Goal: Task Accomplishment & Management: Use online tool/utility

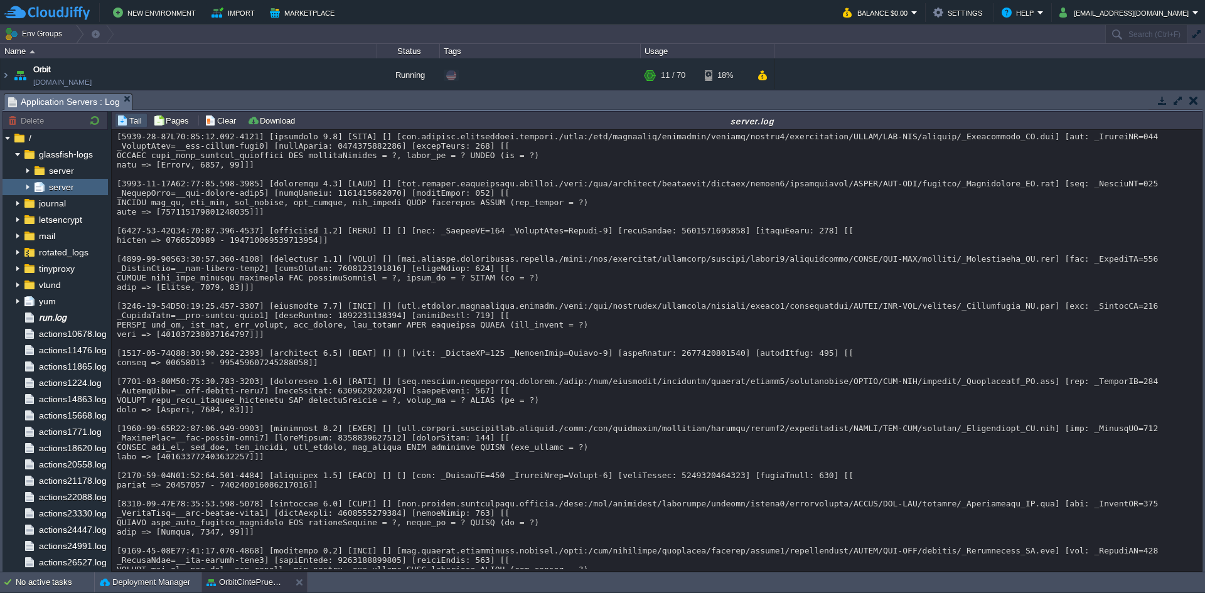
scroll to position [16752, 0]
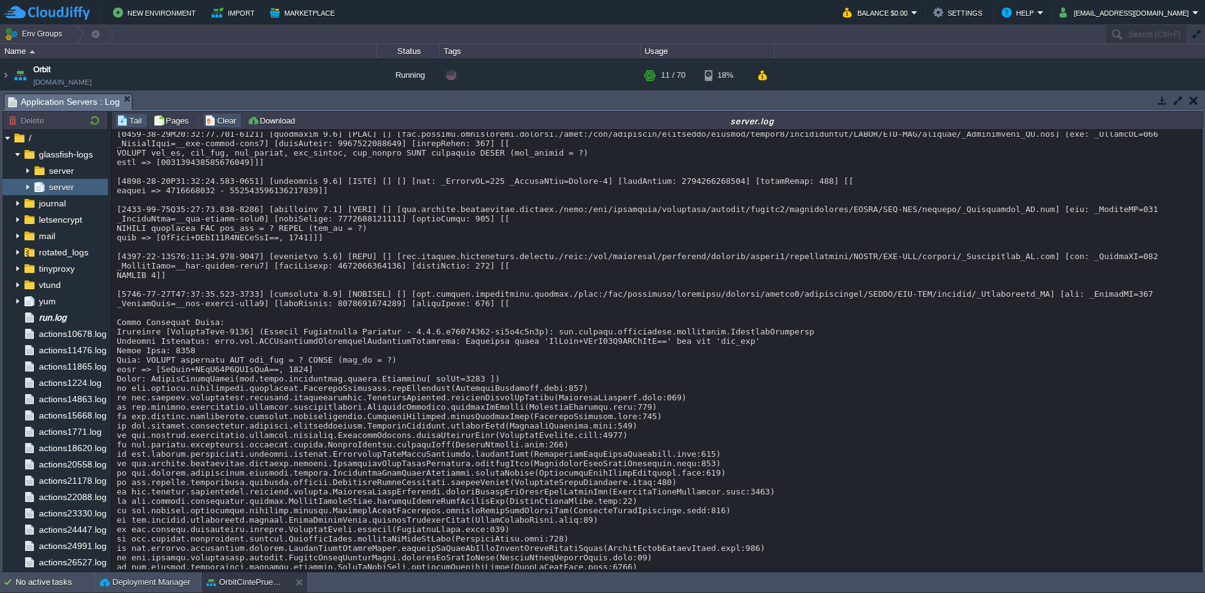
drag, startPoint x: 403, startPoint y: 200, endPoint x: 214, endPoint y: 121, distance: 205.1
click at [214, 121] on button "Clear" at bounding box center [222, 120] width 35 height 11
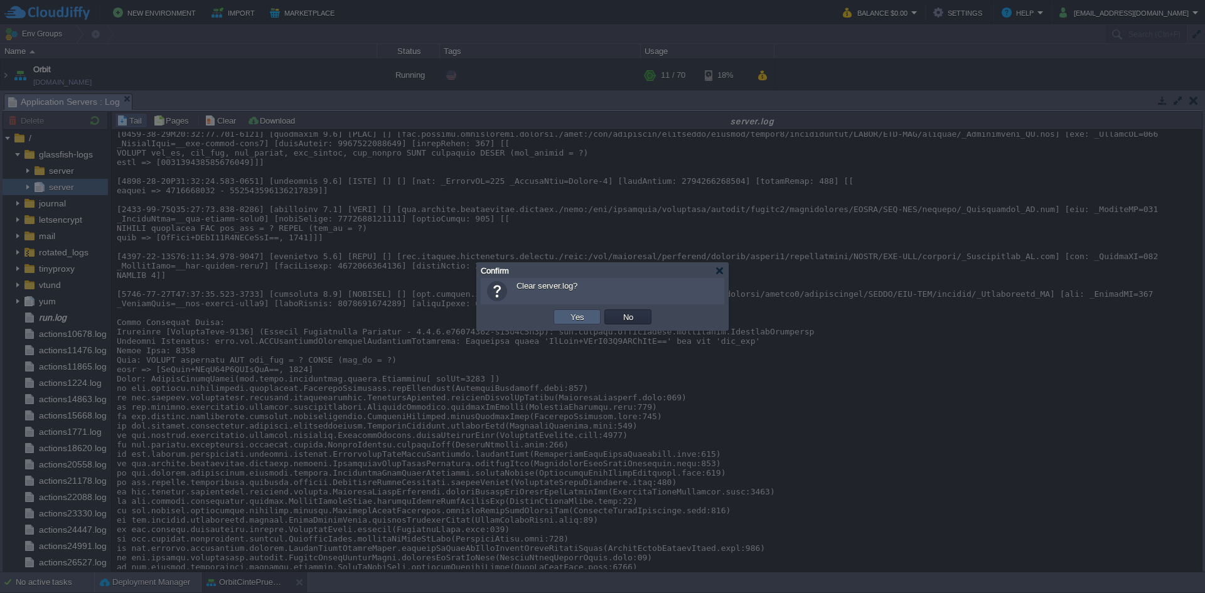
click at [584, 318] on button "Yes" at bounding box center [577, 316] width 21 height 11
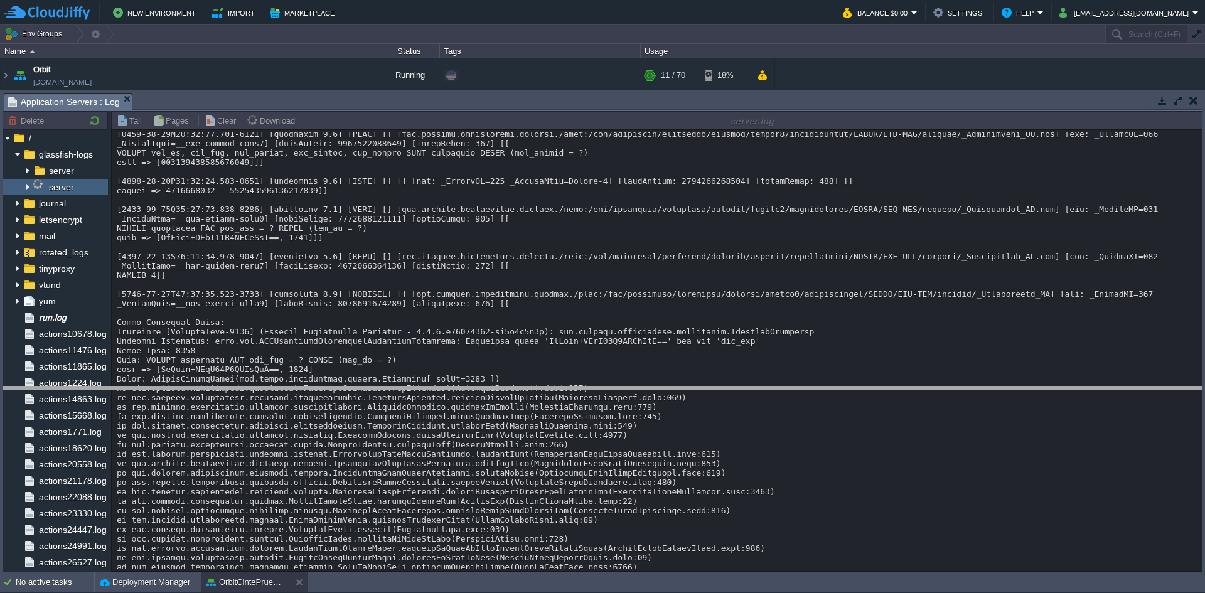
drag, startPoint x: 372, startPoint y: 93, endPoint x: 365, endPoint y: 387, distance: 294.5
click at [365, 387] on body "New Environment Import Marketplace Bonus $0.00 Upgrade Account Balance $0.00 Se…" at bounding box center [602, 296] width 1205 height 593
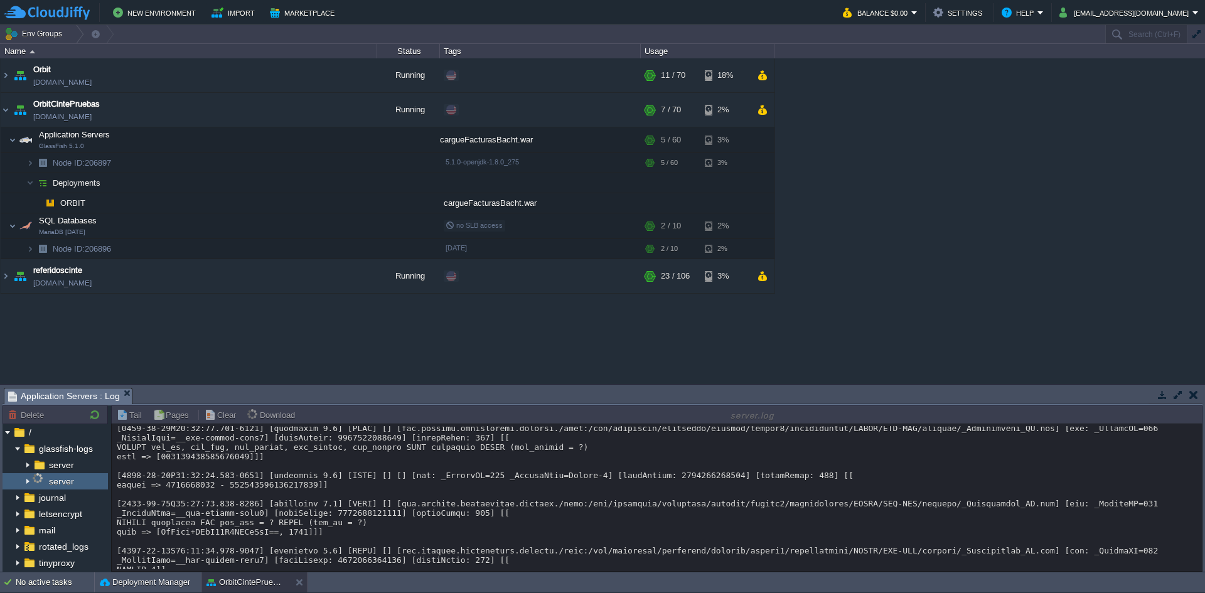
scroll to position [0, 0]
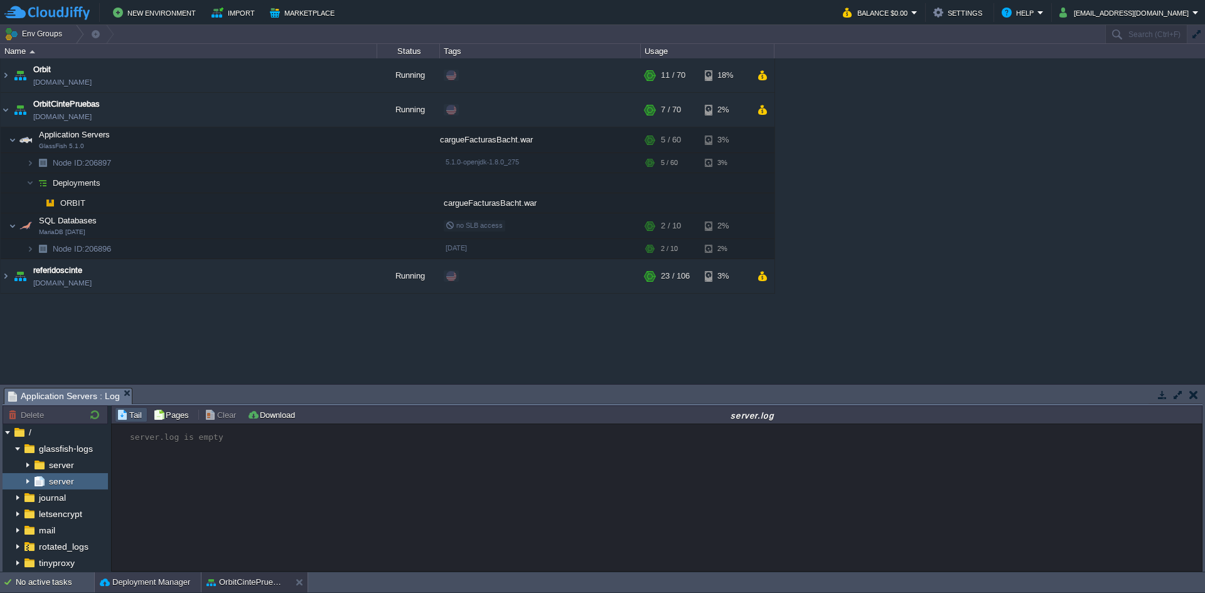
click at [119, 581] on button "Deployment Manager" at bounding box center [145, 582] width 90 height 13
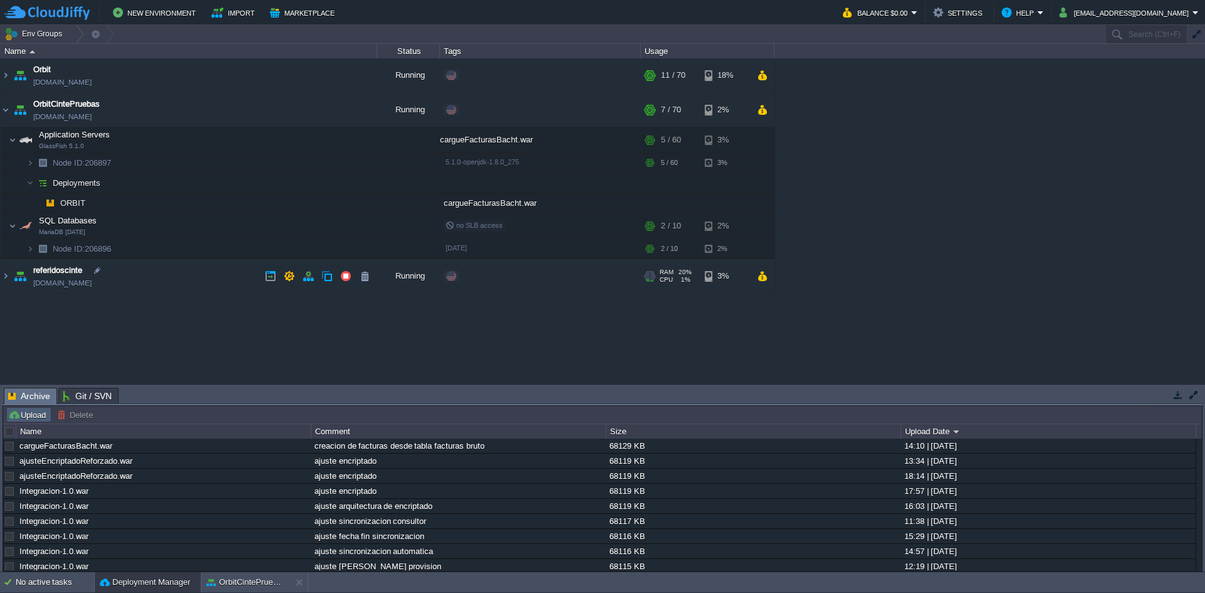
click at [25, 414] on button "Upload" at bounding box center [28, 414] width 41 height 11
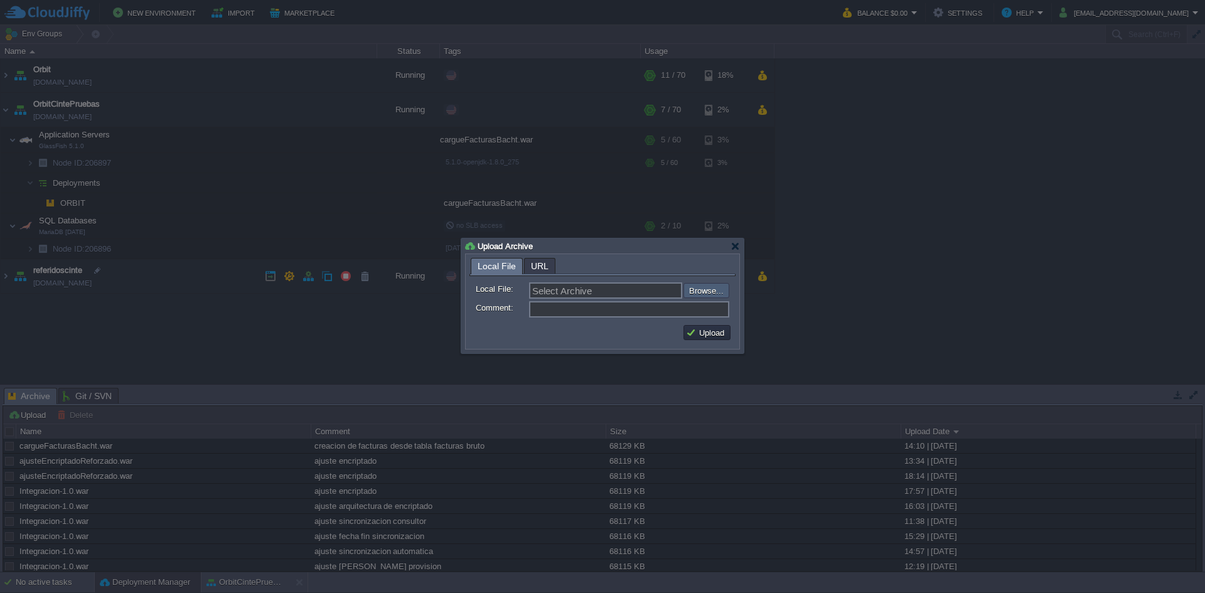
click at [701, 287] on input "file" at bounding box center [650, 290] width 159 height 15
type input "C:\fakepath\cargueFacturasBacht.war"
type input "cargueFacturasBacht.war"
click at [564, 308] on input "Comment:" at bounding box center [629, 309] width 200 height 16
type input "cargue facturas bacht"
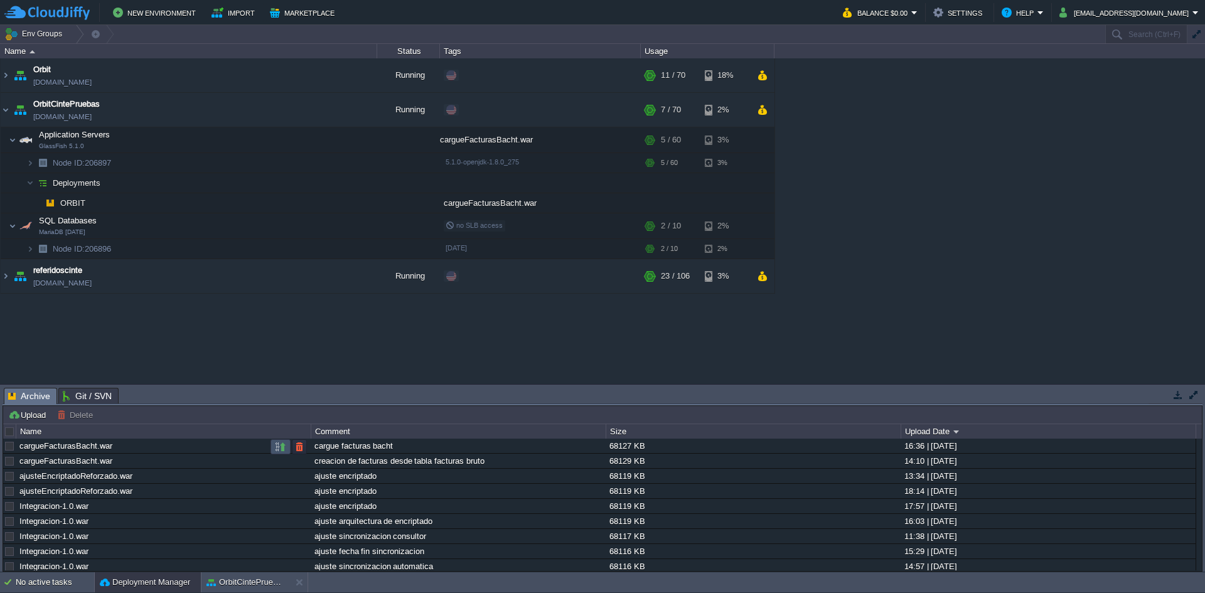
click at [284, 445] on button "button" at bounding box center [280, 446] width 11 height 11
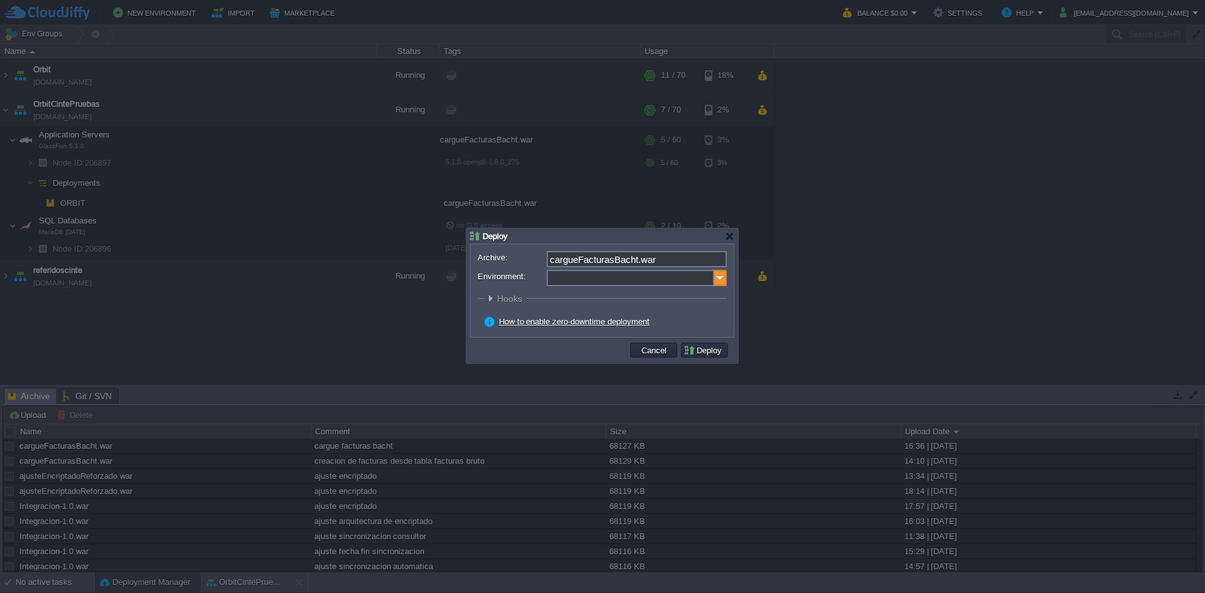
click at [723, 281] on img at bounding box center [720, 278] width 13 height 16
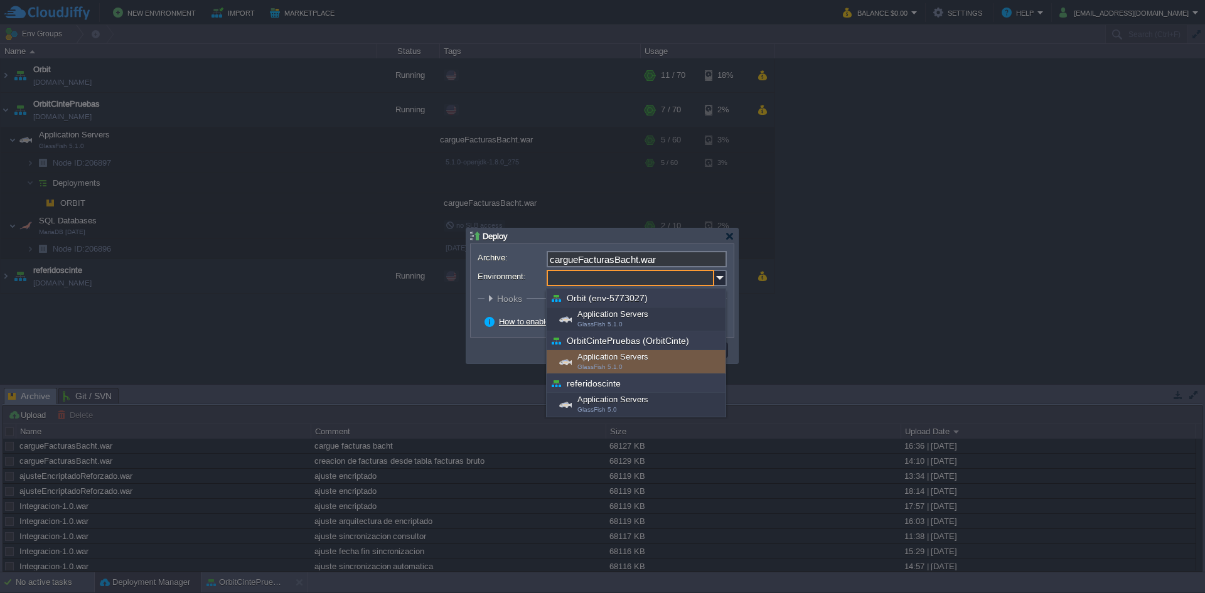
click at [650, 358] on div "Application Servers GlassFish 5.1.0" at bounding box center [636, 362] width 179 height 24
type input "Application Servers (OrbitCintePruebas (OrbitCinte))"
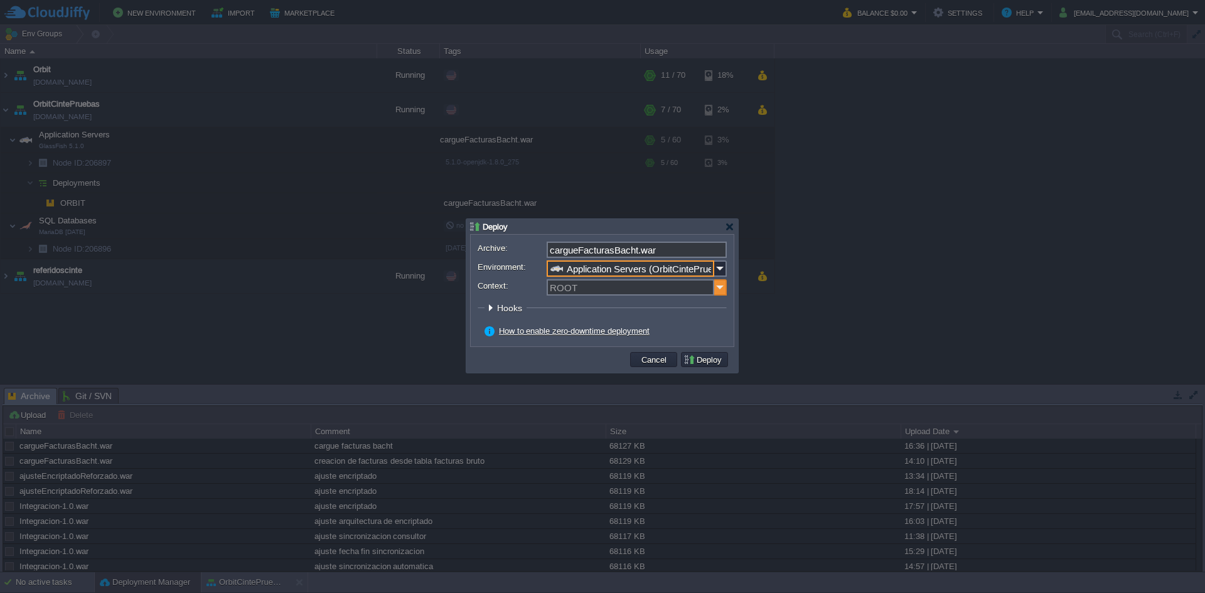
click at [721, 291] on img at bounding box center [720, 287] width 13 height 16
click at [688, 307] on div "ORBIT" at bounding box center [637, 306] width 178 height 17
type input "ORBIT"
click at [700, 364] on button "Deploy" at bounding box center [705, 359] width 42 height 11
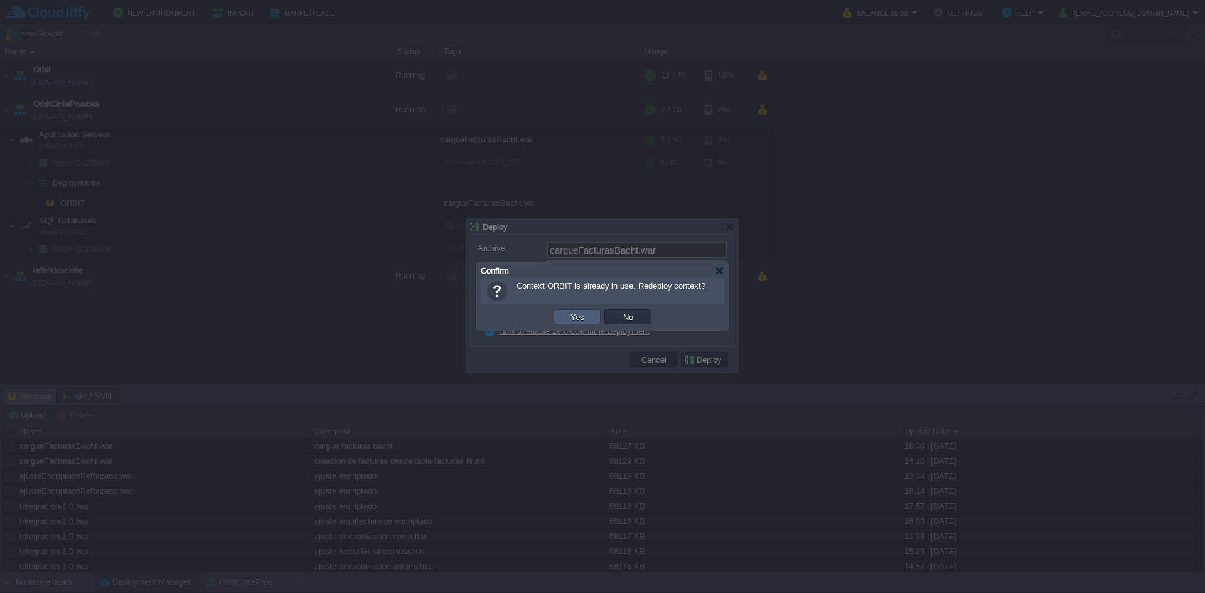
click at [579, 318] on button "Yes" at bounding box center [577, 316] width 21 height 11
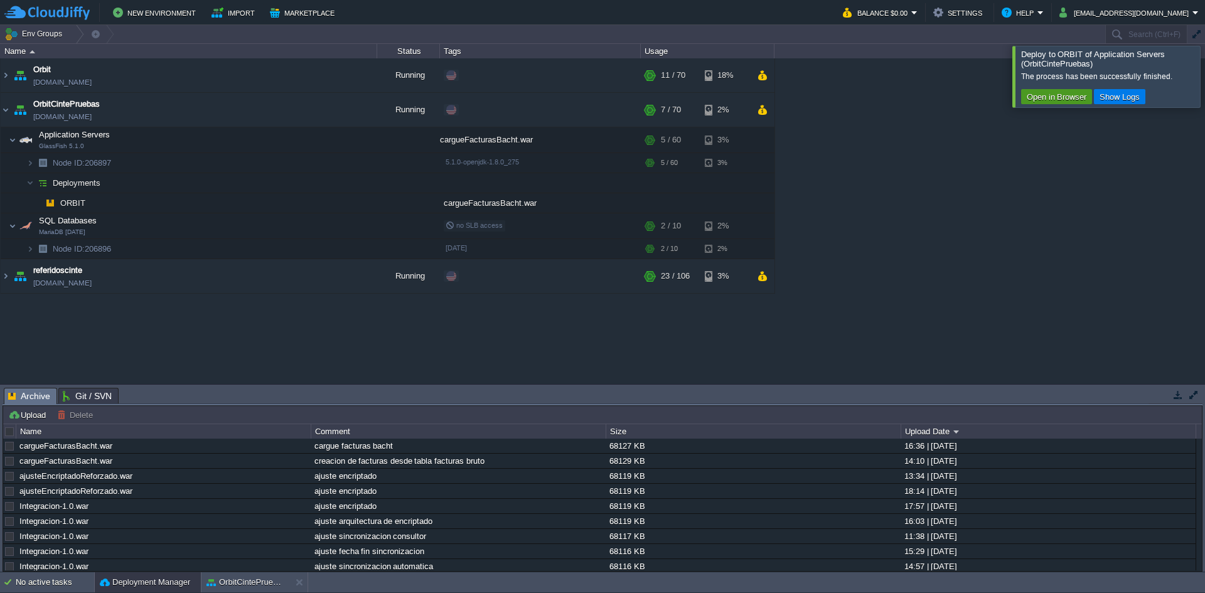
click at [1070, 100] on button "Open in Browser" at bounding box center [1056, 96] width 67 height 11
